Goal: Information Seeking & Learning: Learn about a topic

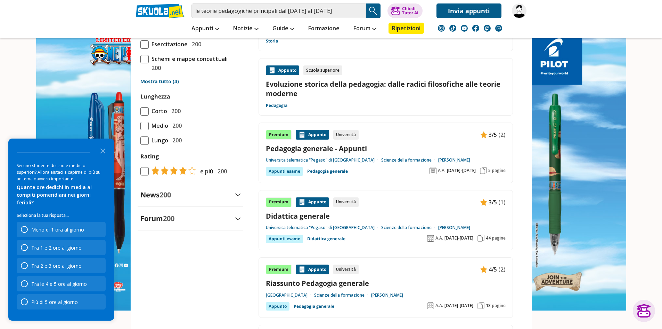
scroll to position [591, 0]
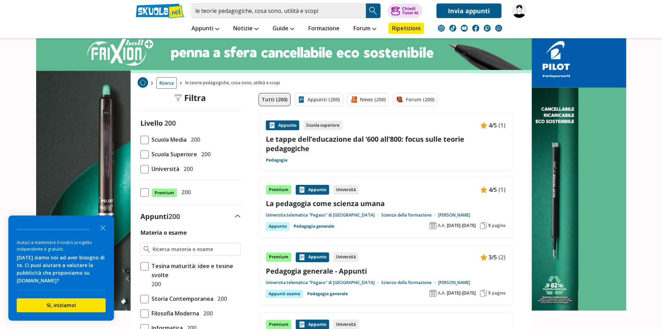
click at [344, 139] on link "Le tappe dell’educazione dal ‘600 all’800: focus sulle teorie pedagogiche" at bounding box center [386, 143] width 240 height 19
click at [358, 138] on link "Le tappe dell’educazione dal ‘600 all’800: focus sulle teorie pedagogiche" at bounding box center [386, 143] width 240 height 19
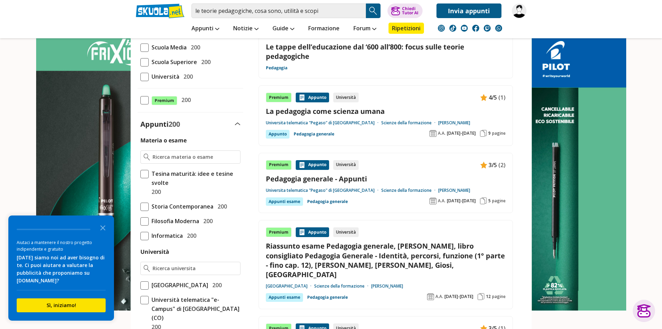
scroll to position [104, 0]
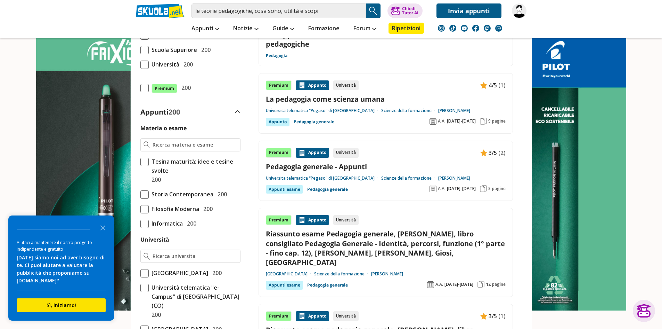
click at [308, 167] on link "Pedagogia generale - Appunti" at bounding box center [386, 166] width 240 height 9
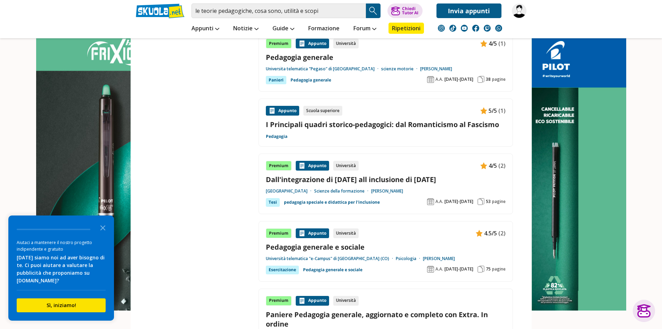
scroll to position [904, 0]
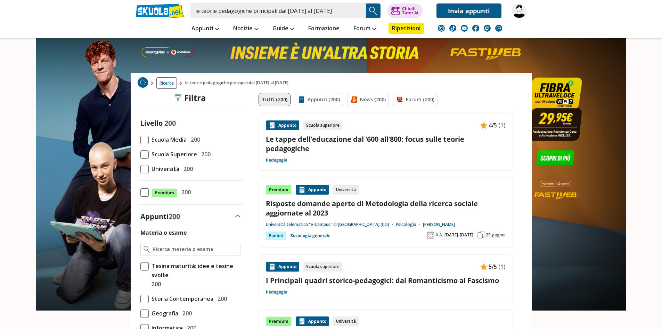
click at [451, 137] on link "Le tappe dell’educazione dal ‘600 all’800: focus sulle teorie pedagogiche" at bounding box center [386, 143] width 240 height 19
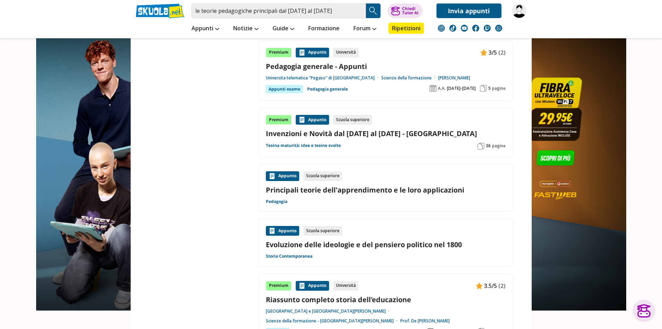
scroll to position [974, 0]
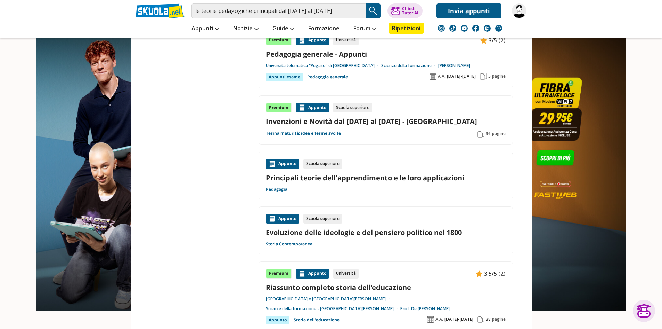
click at [400, 173] on link "Principali teorie dell'apprendimento e le loro applicazioni" at bounding box center [386, 177] width 240 height 9
